Goal: Information Seeking & Learning: Learn about a topic

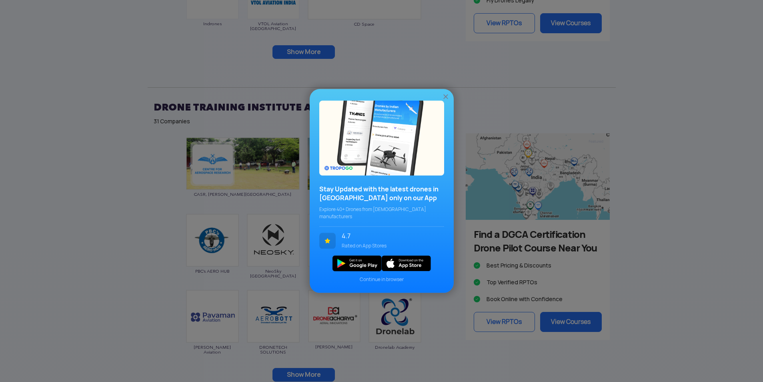
scroll to position [920, 0]
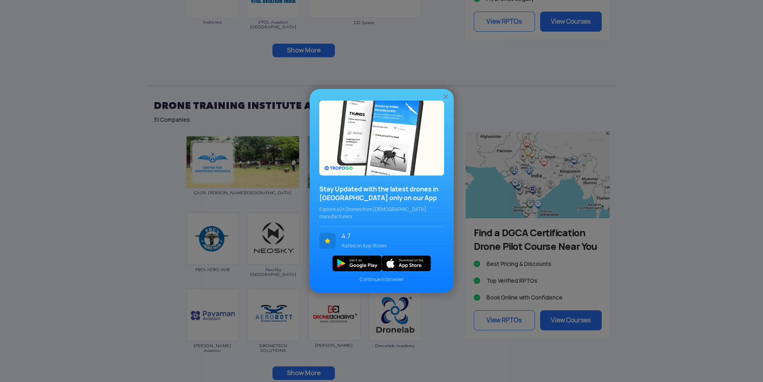
click at [448, 96] on img at bounding box center [446, 97] width 8 height 8
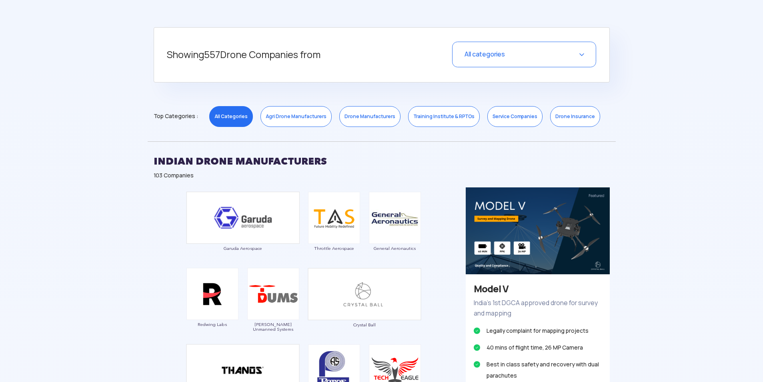
scroll to position [320, 0]
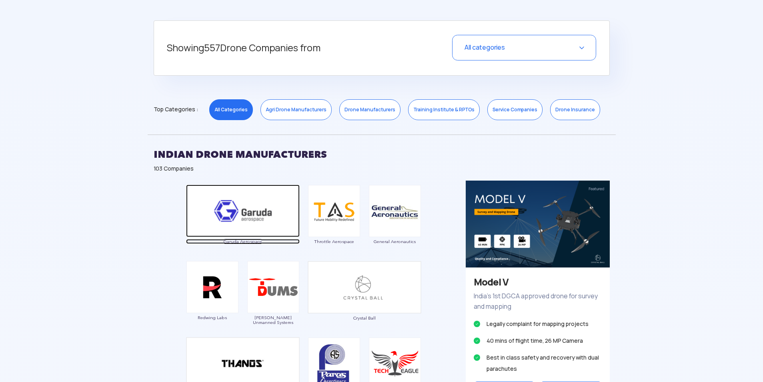
click at [278, 226] on img at bounding box center [243, 210] width 114 height 52
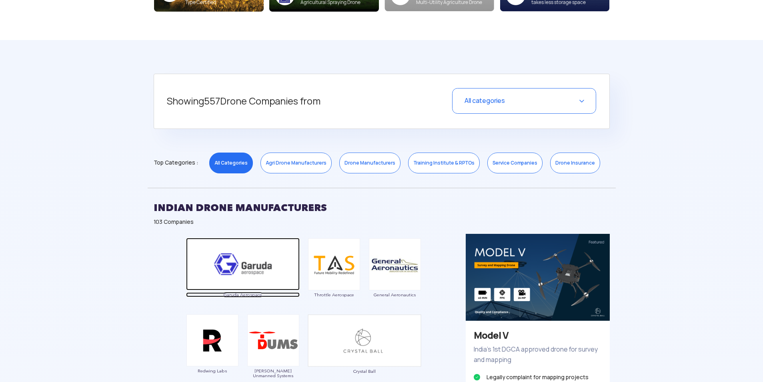
scroll to position [240, 0]
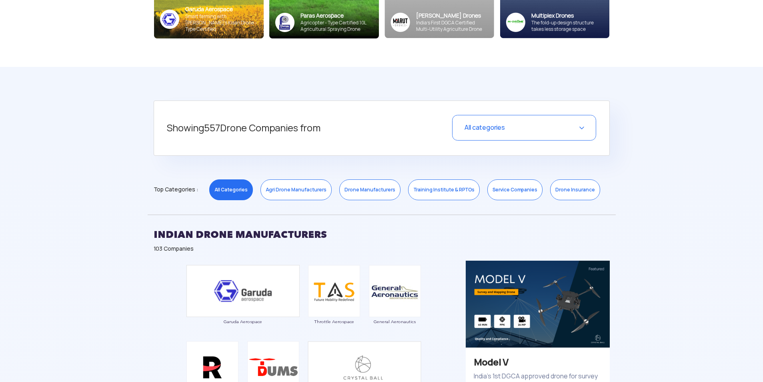
click at [578, 127] on div "All categories" at bounding box center [524, 128] width 144 height 26
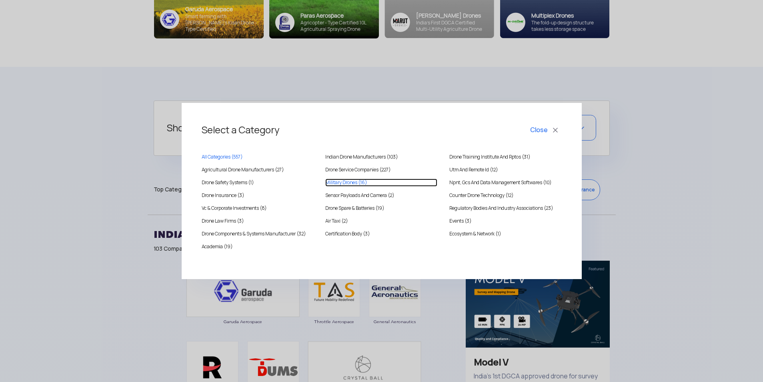
click at [355, 184] on Drones "Military Drones (16)" at bounding box center [381, 182] width 112 height 8
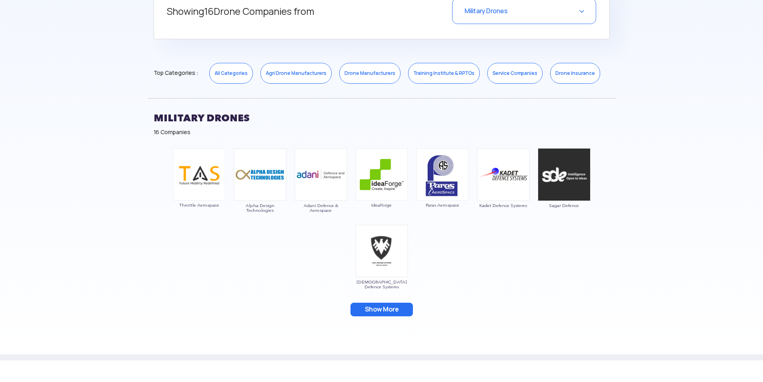
scroll to position [360, 0]
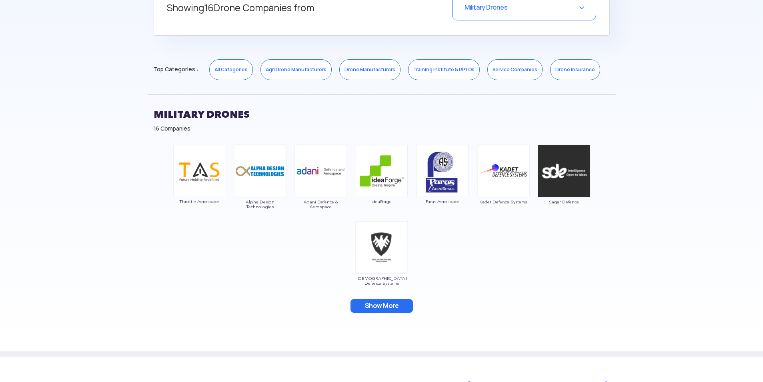
click at [366, 305] on button "Show More" at bounding box center [381, 306] width 62 height 14
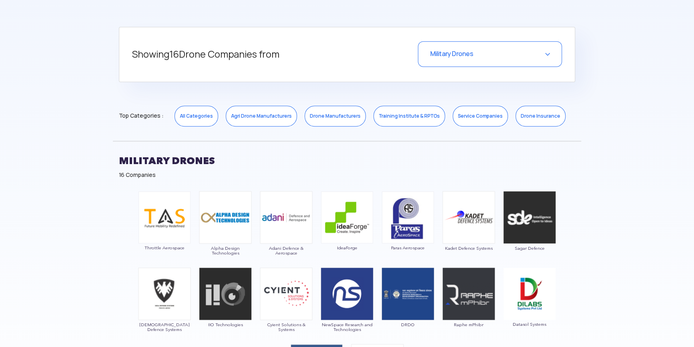
scroll to position [286, 0]
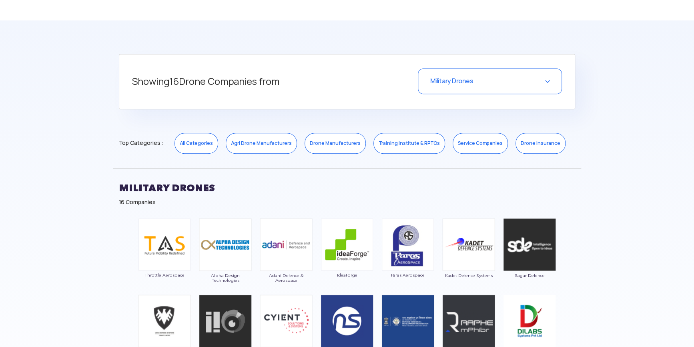
click at [550, 82] on div "Military Drones" at bounding box center [490, 81] width 144 height 26
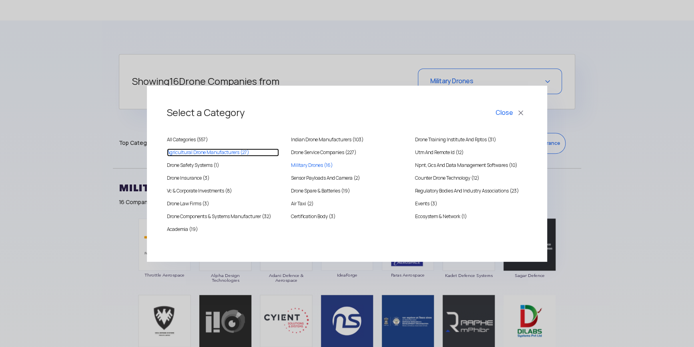
click at [213, 152] on MANUFACTURERS "Agricultural Drone Manufacturers (27)" at bounding box center [223, 152] width 112 height 8
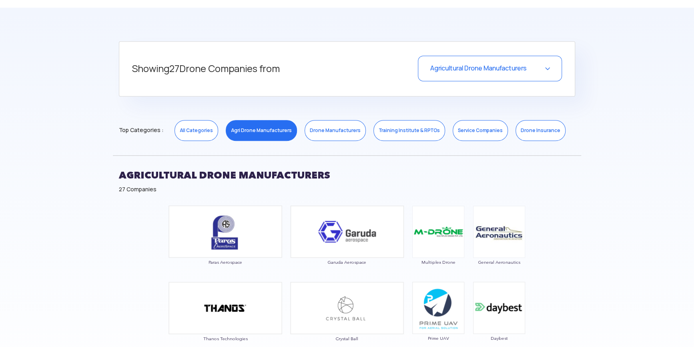
scroll to position [396, 0]
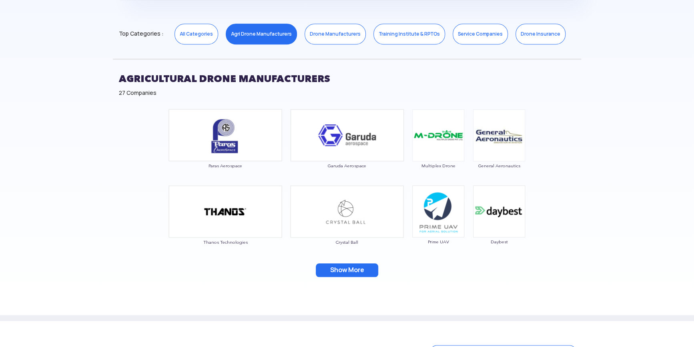
click at [342, 269] on button "Show More" at bounding box center [347, 270] width 62 height 14
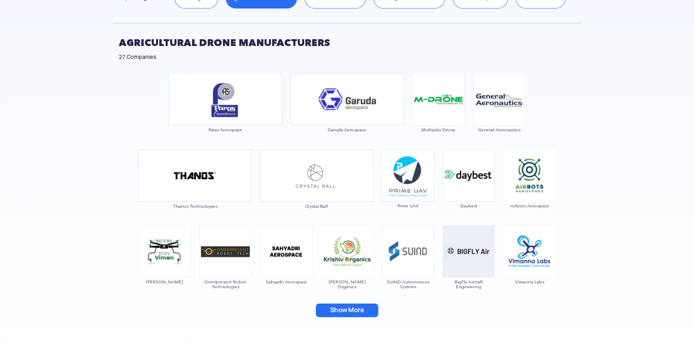
scroll to position [432, 0]
click at [346, 308] on button "Show More" at bounding box center [347, 310] width 62 height 14
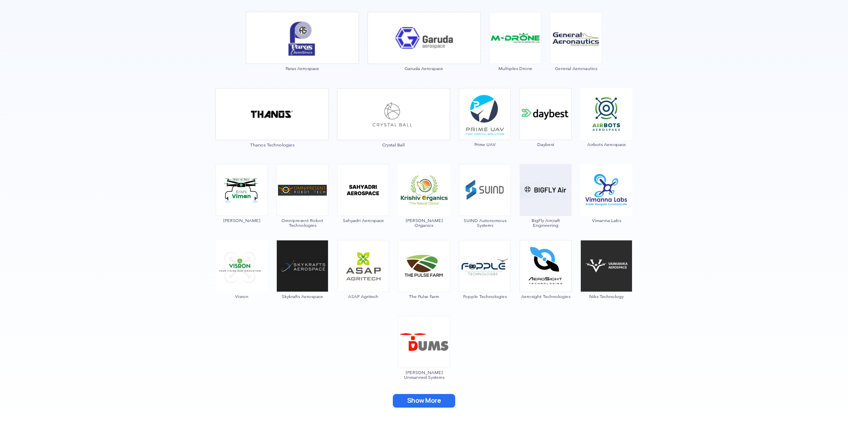
scroll to position [497, 0]
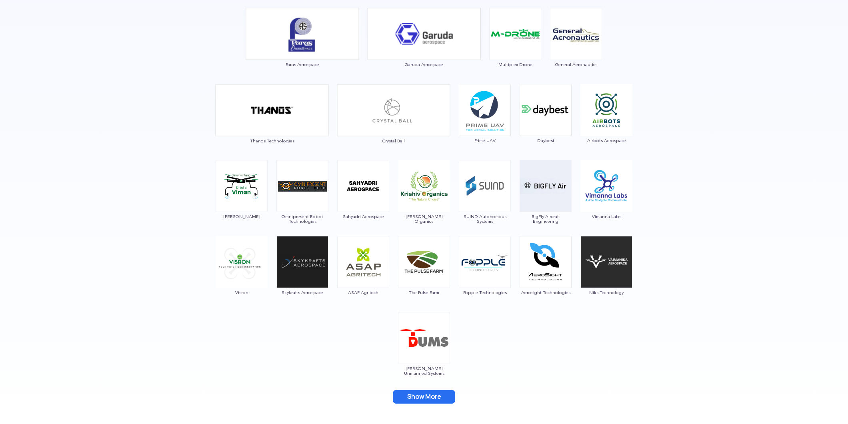
click at [433, 381] on button "Show More" at bounding box center [424, 397] width 62 height 14
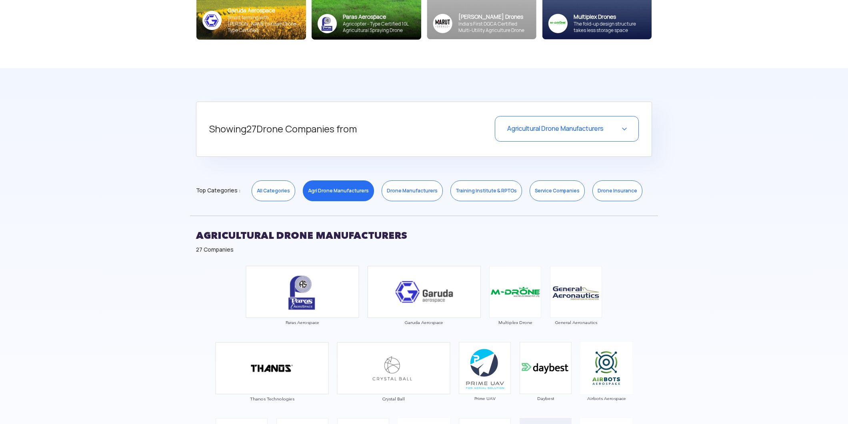
scroll to position [198, 0]
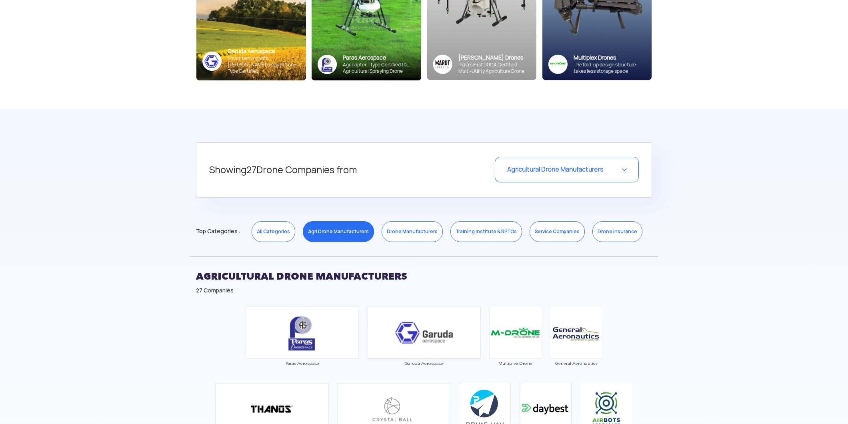
click at [619, 174] on div "Agricultural Drone Manufacturers" at bounding box center [567, 170] width 144 height 26
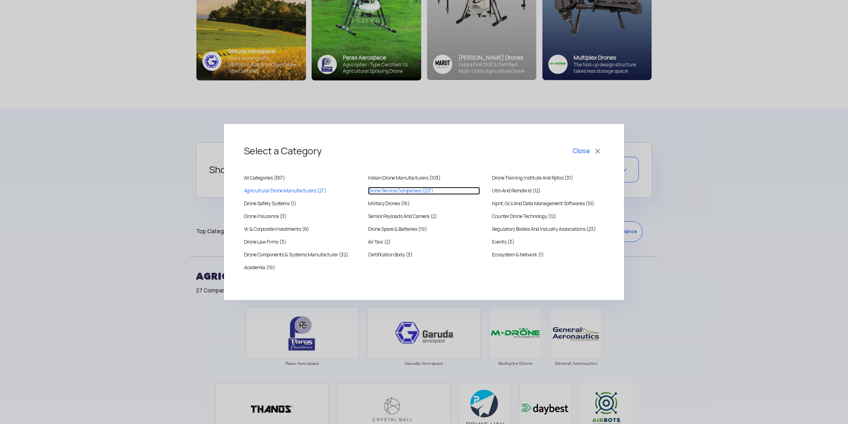
click at [426, 189] on COMPANIES "Drone Service Companies (227)" at bounding box center [424, 191] width 112 height 8
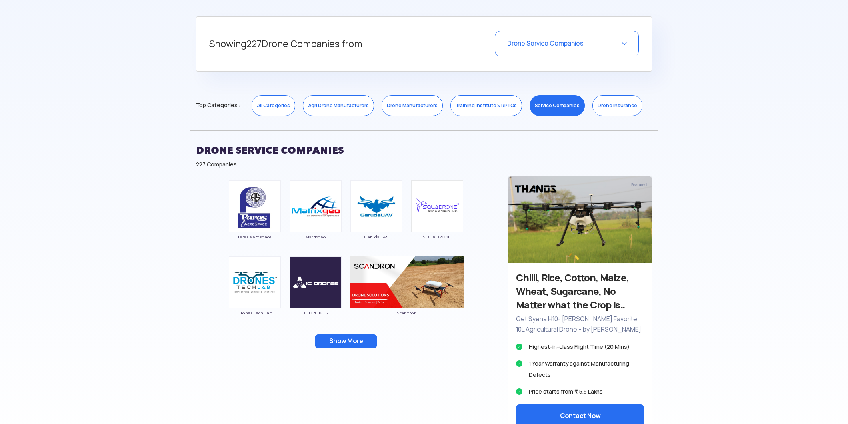
scroll to position [331, 0]
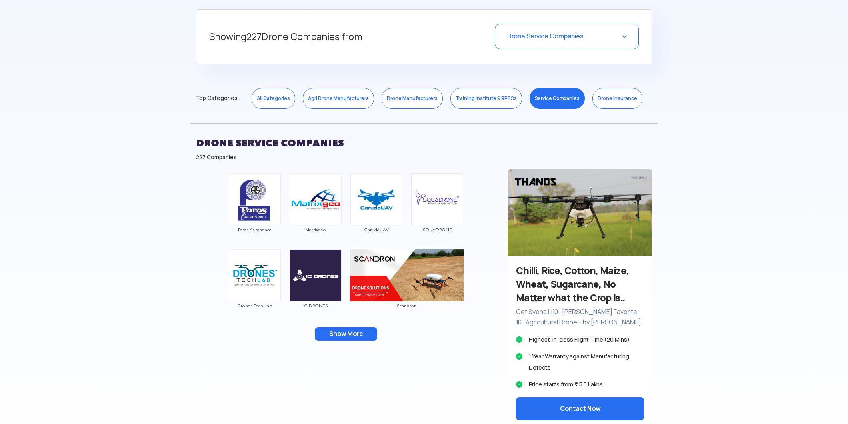
click at [346, 336] on button "Show More" at bounding box center [346, 334] width 62 height 14
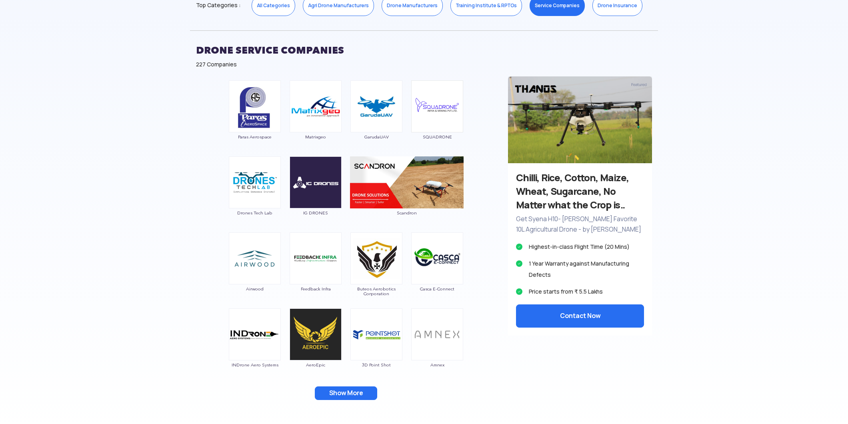
scroll to position [465, 0]
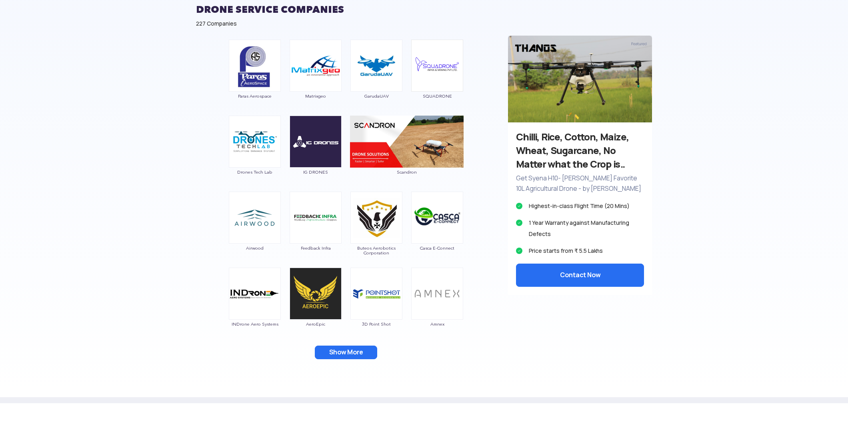
click at [347, 358] on button "Show More" at bounding box center [346, 353] width 62 height 14
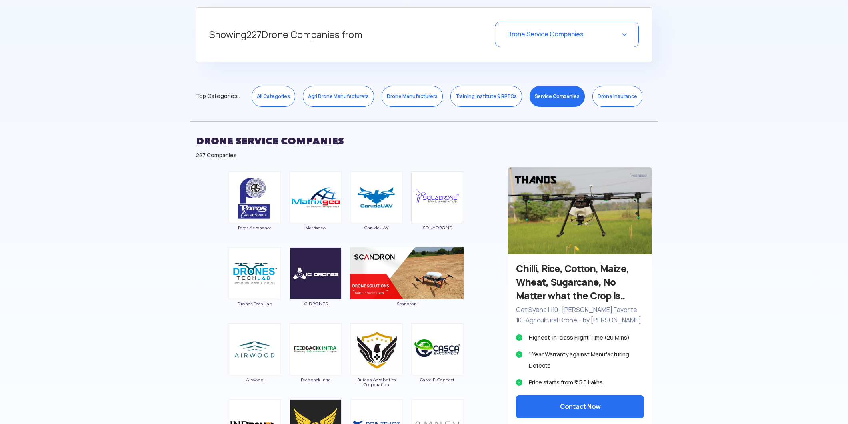
scroll to position [287, 0]
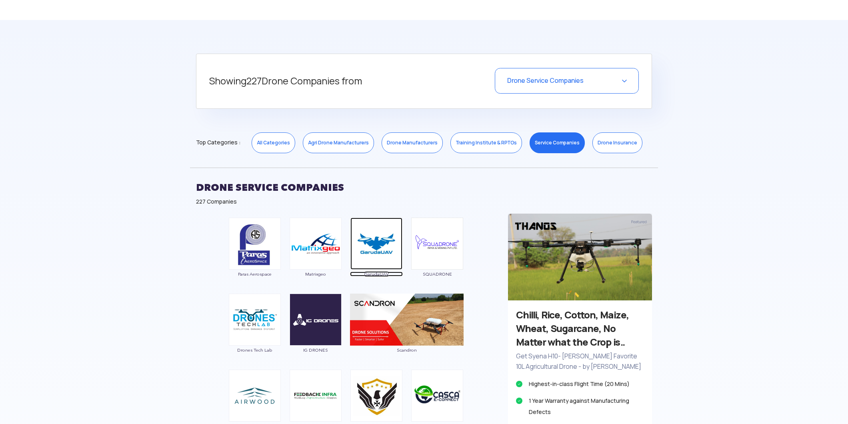
click at [386, 252] on img at bounding box center [376, 244] width 52 height 52
click at [579, 79] on span "Drone Service Companies" at bounding box center [545, 80] width 76 height 8
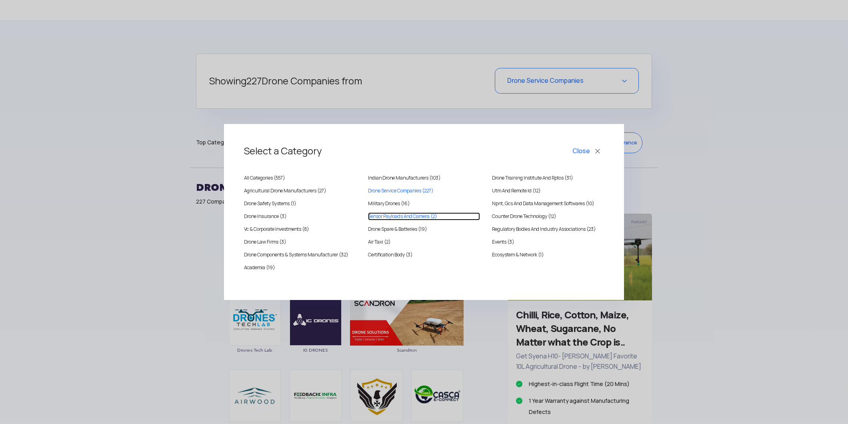
click at [423, 219] on Camera "Sensor Payloads And Camera (2)" at bounding box center [424, 216] width 112 height 8
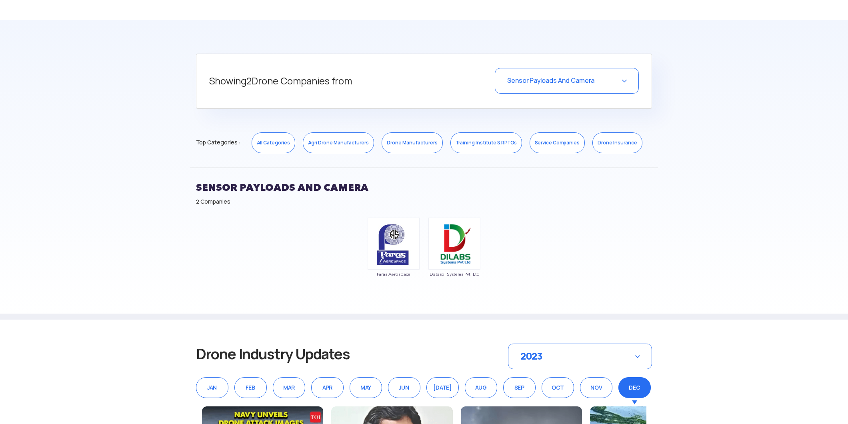
click at [578, 82] on span "Sensor Payloads And Camera" at bounding box center [550, 80] width 87 height 8
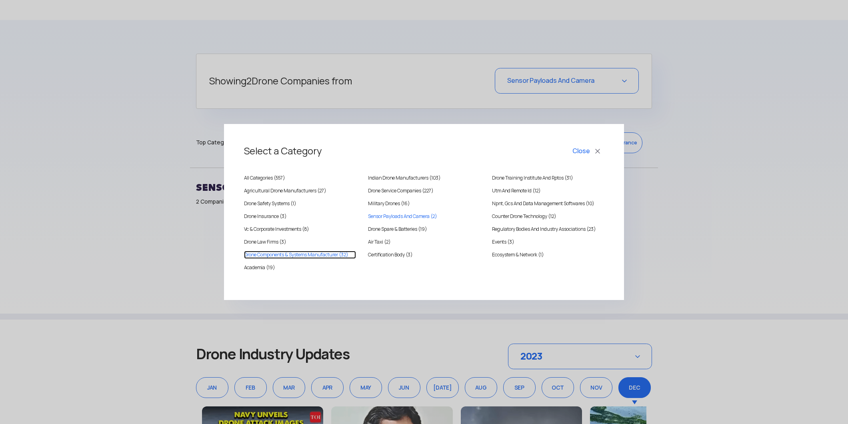
click at [288, 256] on Manufacturer "Drone Components & Systems Manufacturer (32)" at bounding box center [300, 255] width 112 height 8
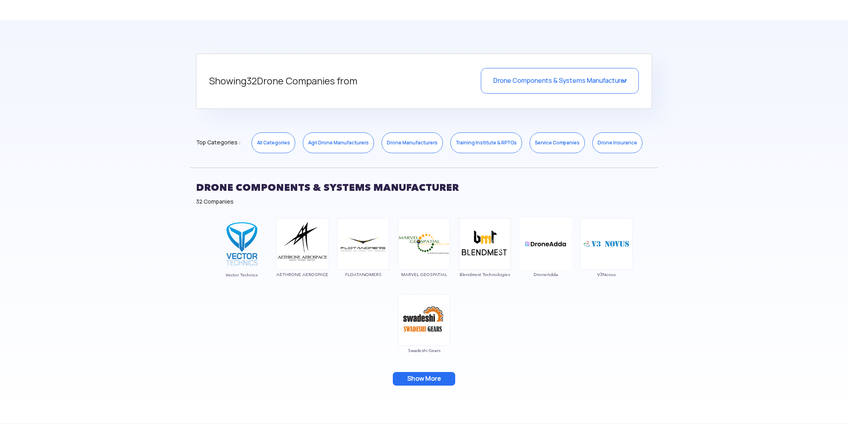
click at [418, 379] on button "Show More" at bounding box center [424, 379] width 62 height 14
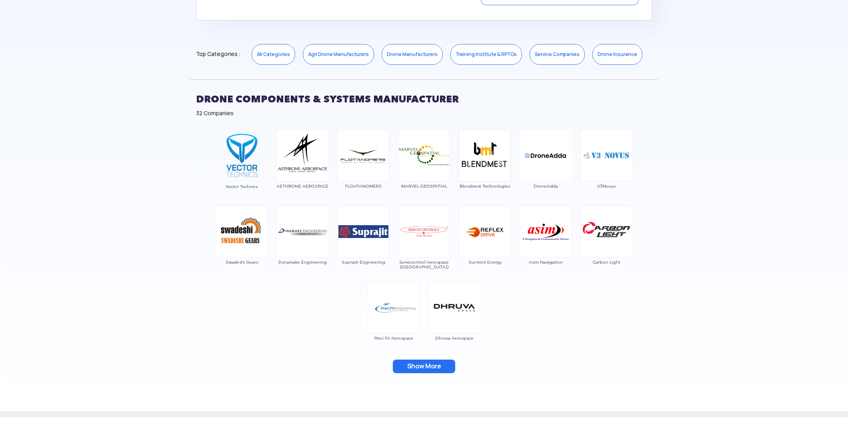
scroll to position [376, 0]
click at [415, 372] on button "Show More" at bounding box center [424, 366] width 62 height 14
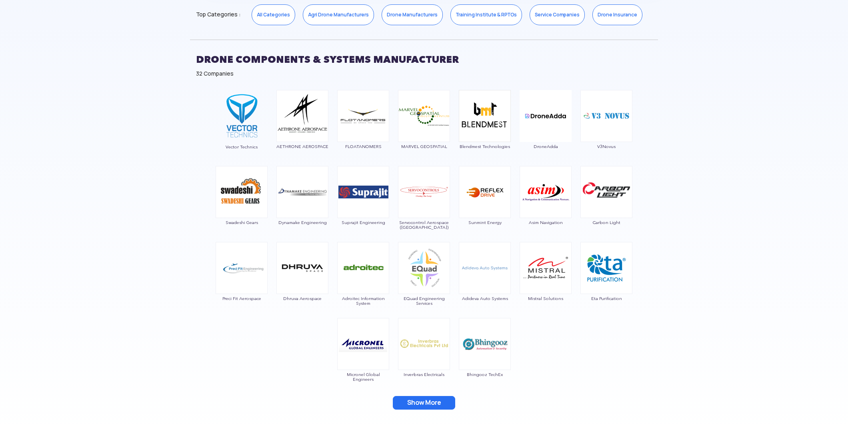
scroll to position [420, 0]
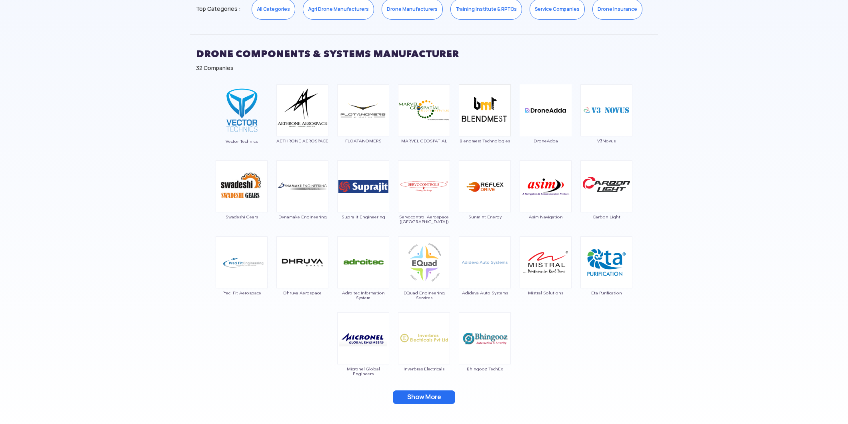
click at [437, 381] on button "Show More" at bounding box center [424, 397] width 62 height 14
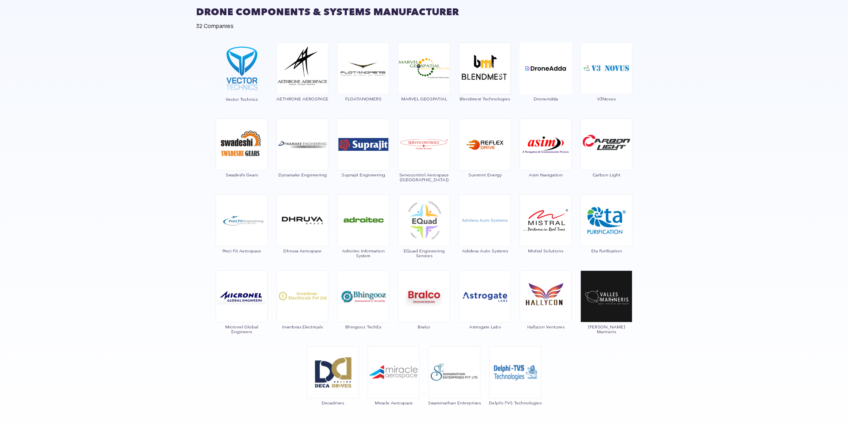
scroll to position [456, 0]
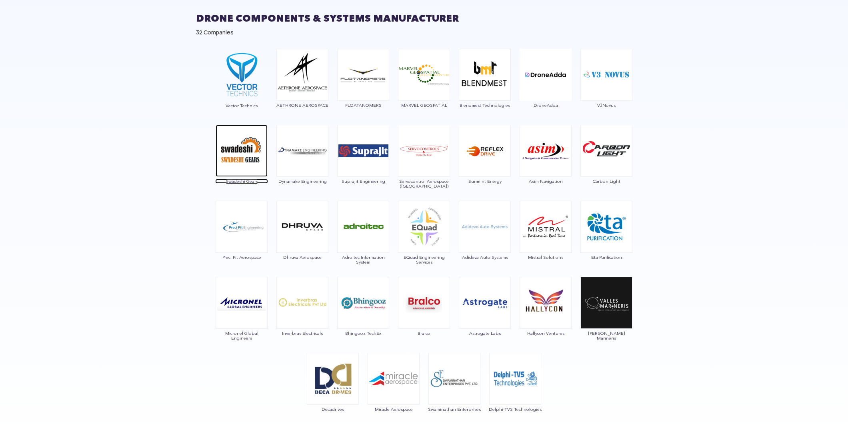
click at [250, 152] on img at bounding box center [242, 151] width 52 height 52
click at [242, 300] on img at bounding box center [242, 303] width 52 height 52
click at [252, 238] on img at bounding box center [242, 227] width 52 height 52
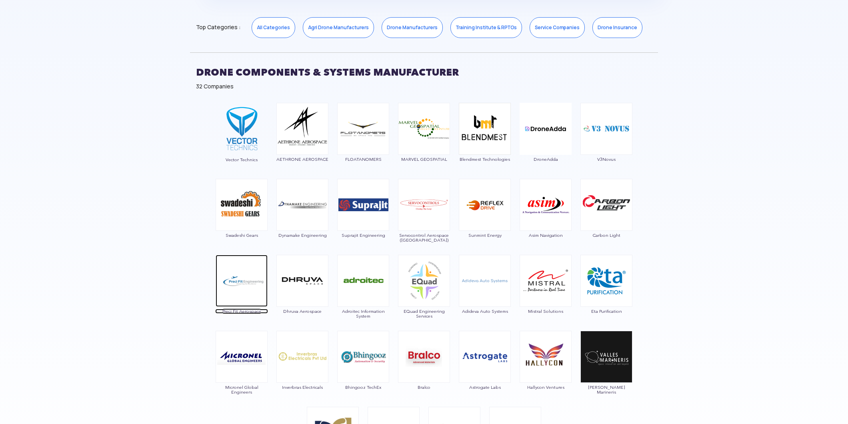
scroll to position [367, 0]
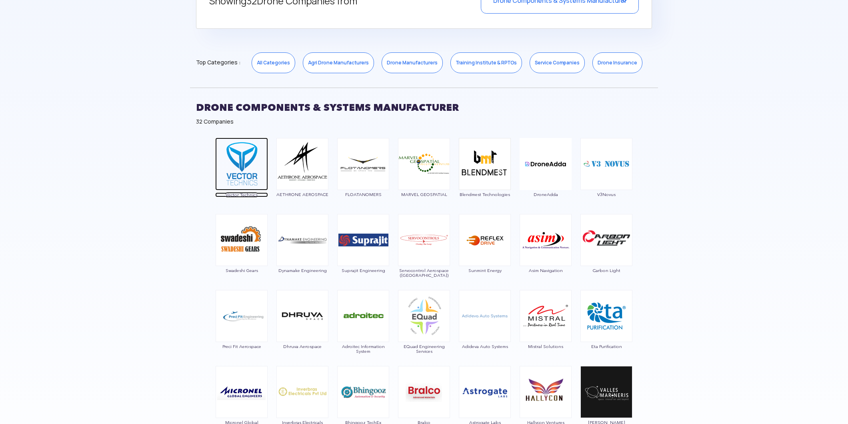
click at [249, 159] on img at bounding box center [241, 164] width 53 height 53
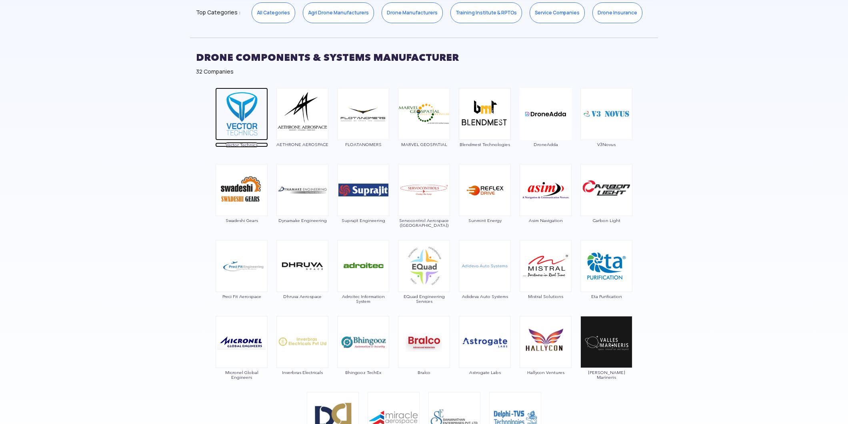
scroll to position [411, 0]
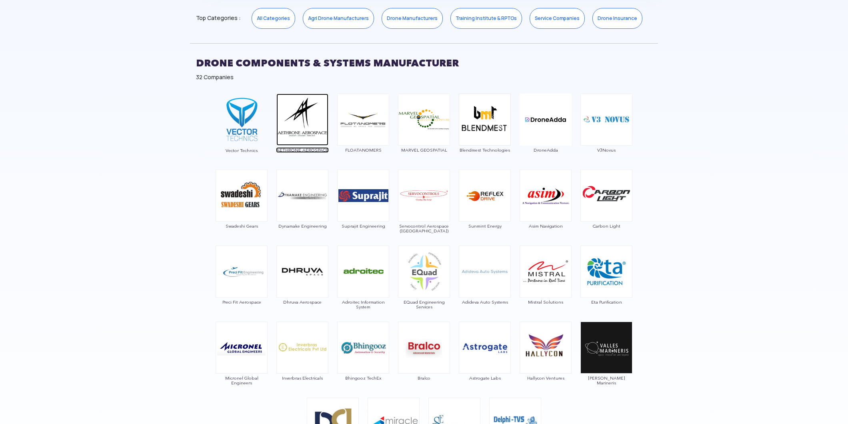
click at [299, 137] on img at bounding box center [302, 120] width 52 height 52
click at [302, 211] on img at bounding box center [302, 196] width 52 height 52
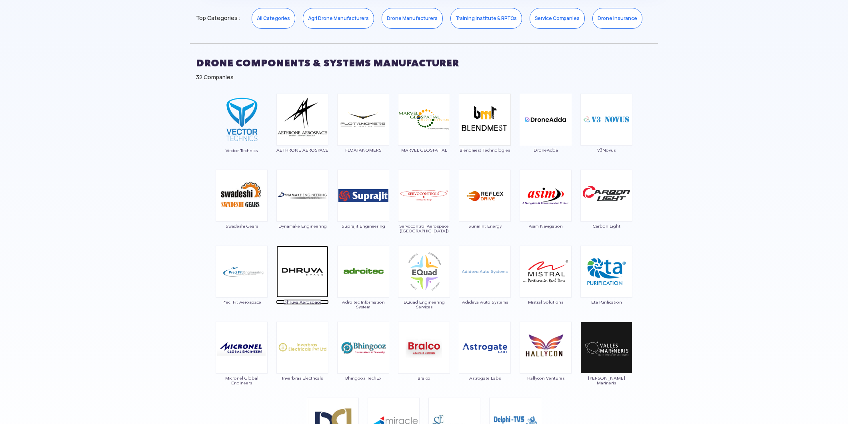
click at [312, 274] on img at bounding box center [302, 272] width 52 height 52
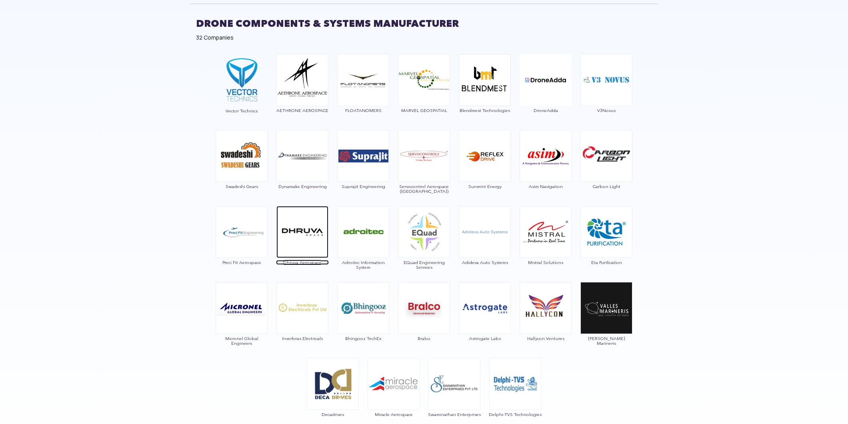
scroll to position [456, 0]
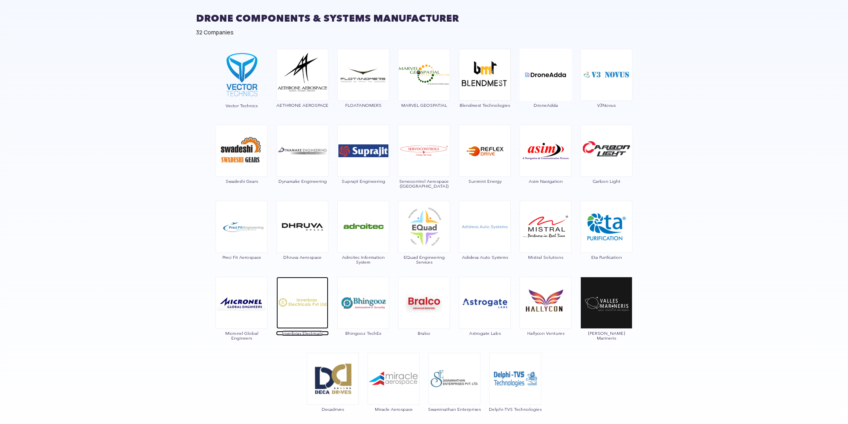
click at [301, 305] on img at bounding box center [302, 303] width 52 height 52
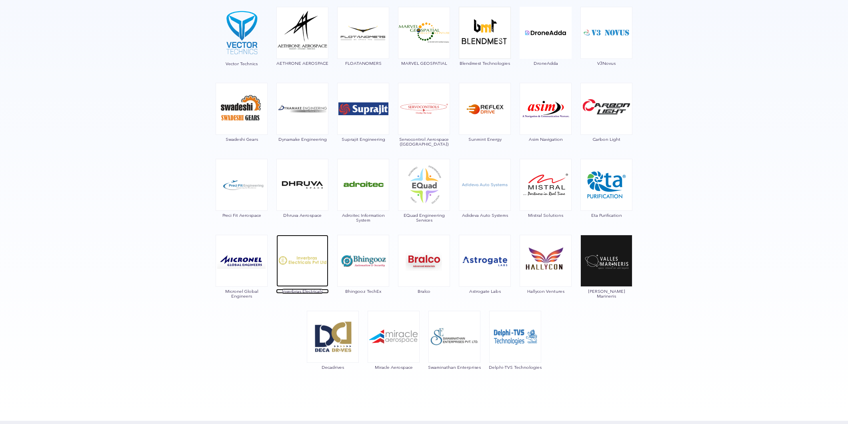
scroll to position [500, 0]
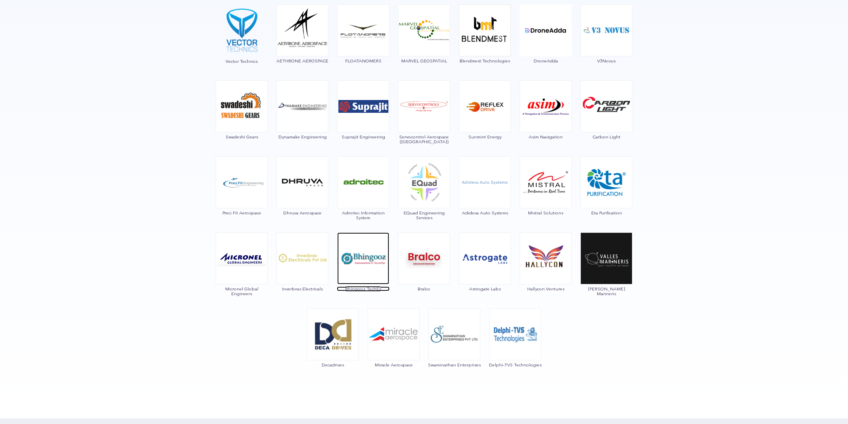
click at [377, 252] on img at bounding box center [363, 258] width 52 height 52
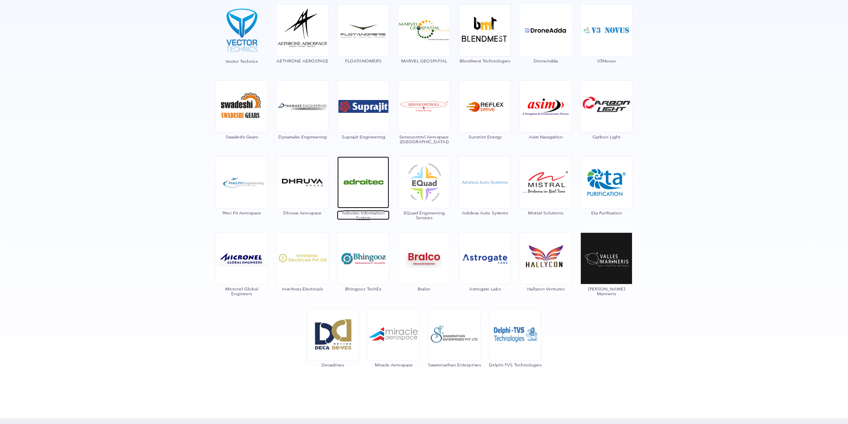
click at [369, 187] on img at bounding box center [363, 182] width 52 height 52
